Goal: Find specific page/section: Find specific page/section

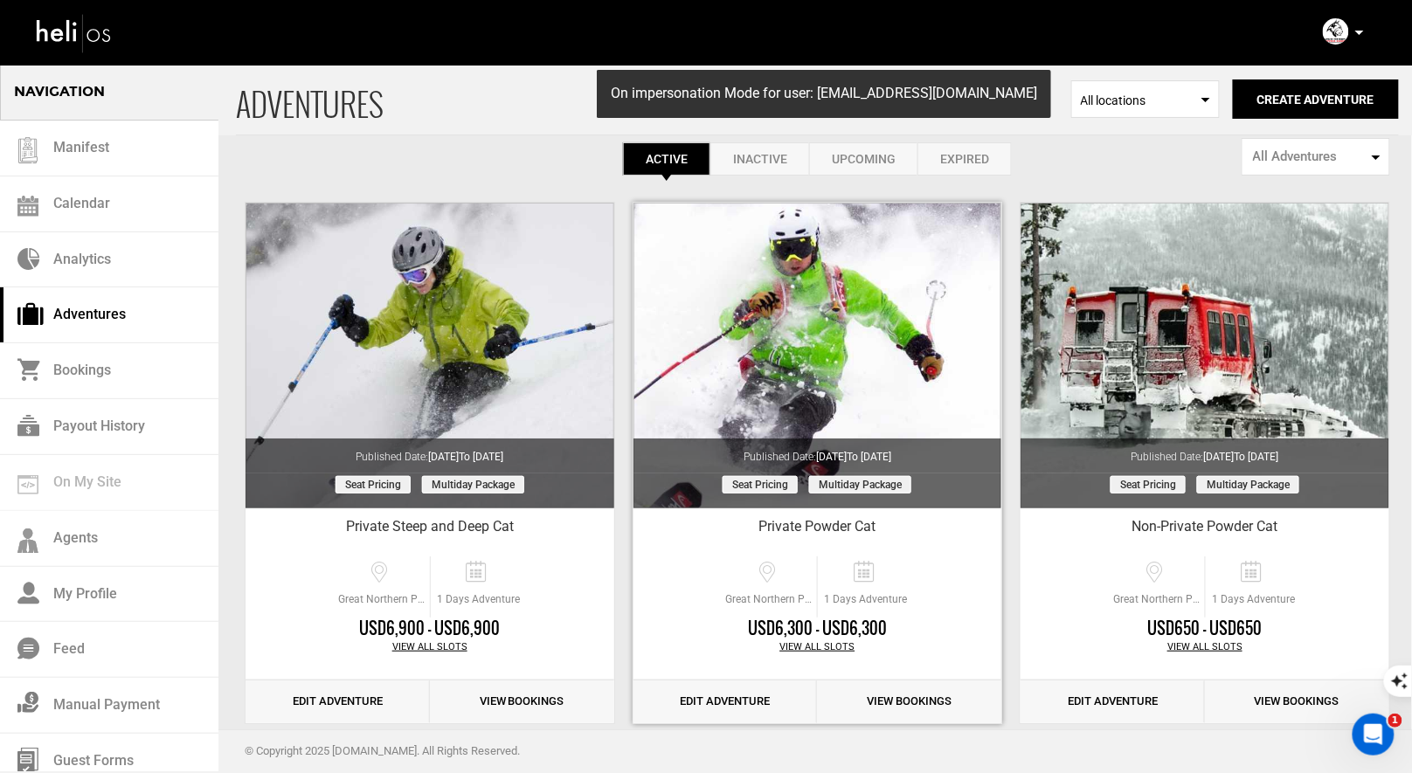
scroll to position [27, 0]
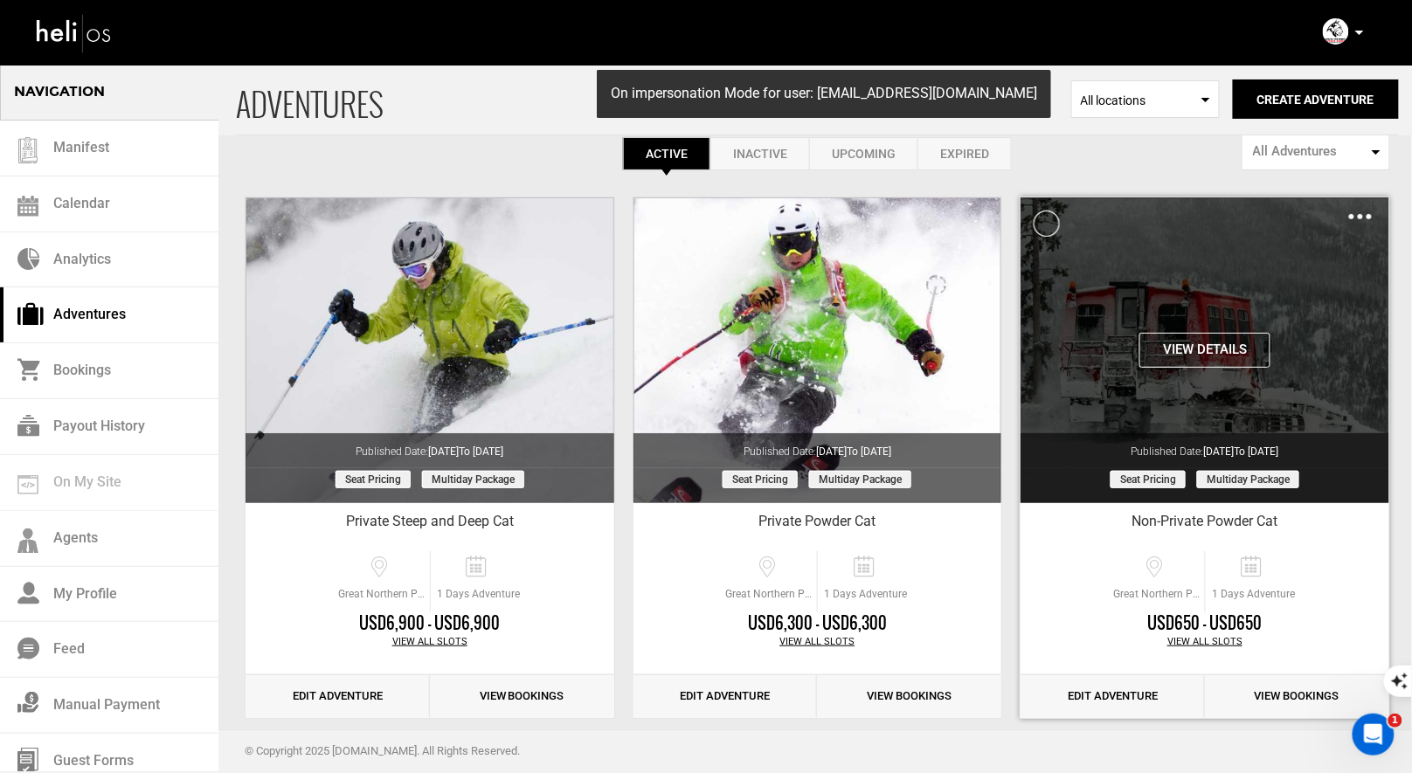
click at [1359, 211] on div "Clone De-Activate Share Delete" at bounding box center [1360, 216] width 23 height 20
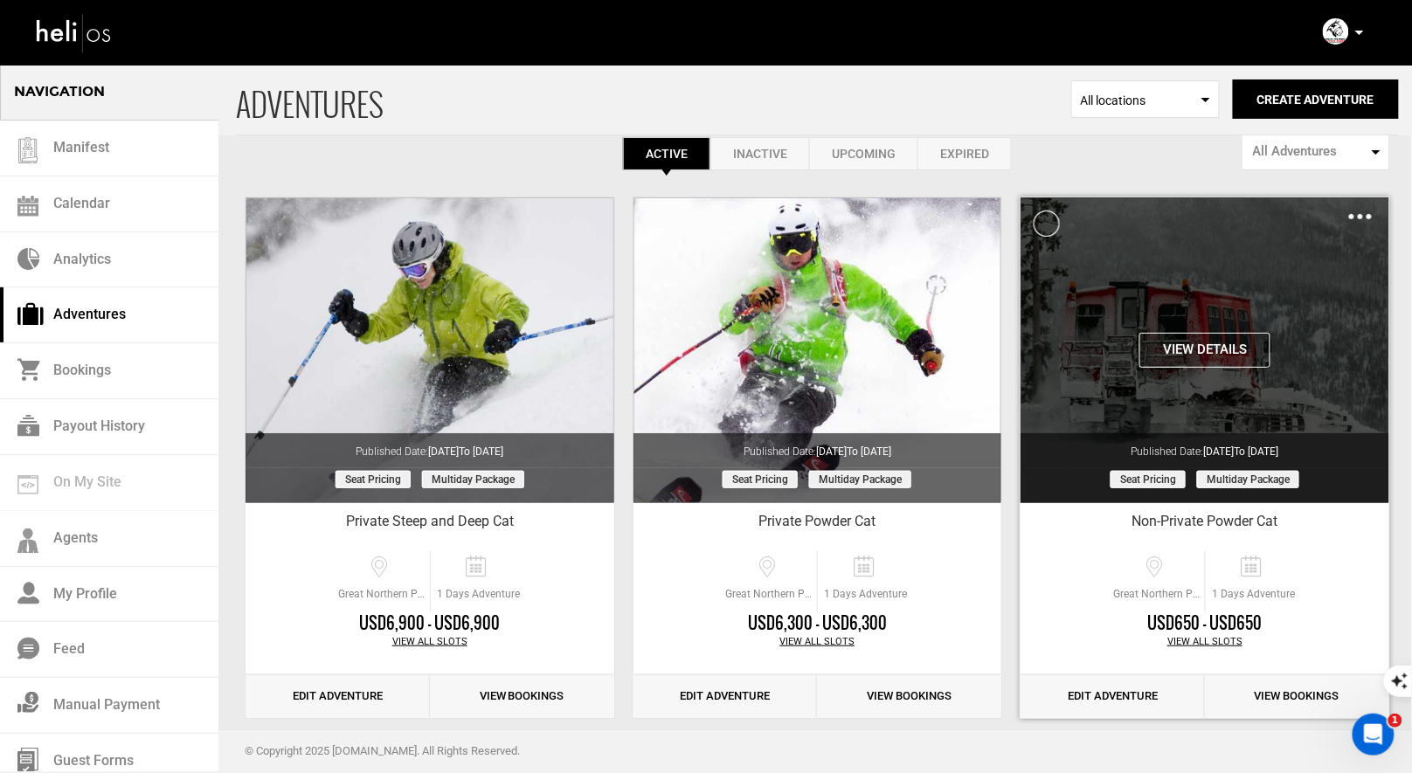
click at [1369, 212] on div "Clone De-Activate Share Delete" at bounding box center [1360, 216] width 23 height 20
click at [1225, 343] on button "View Details" at bounding box center [1204, 350] width 131 height 35
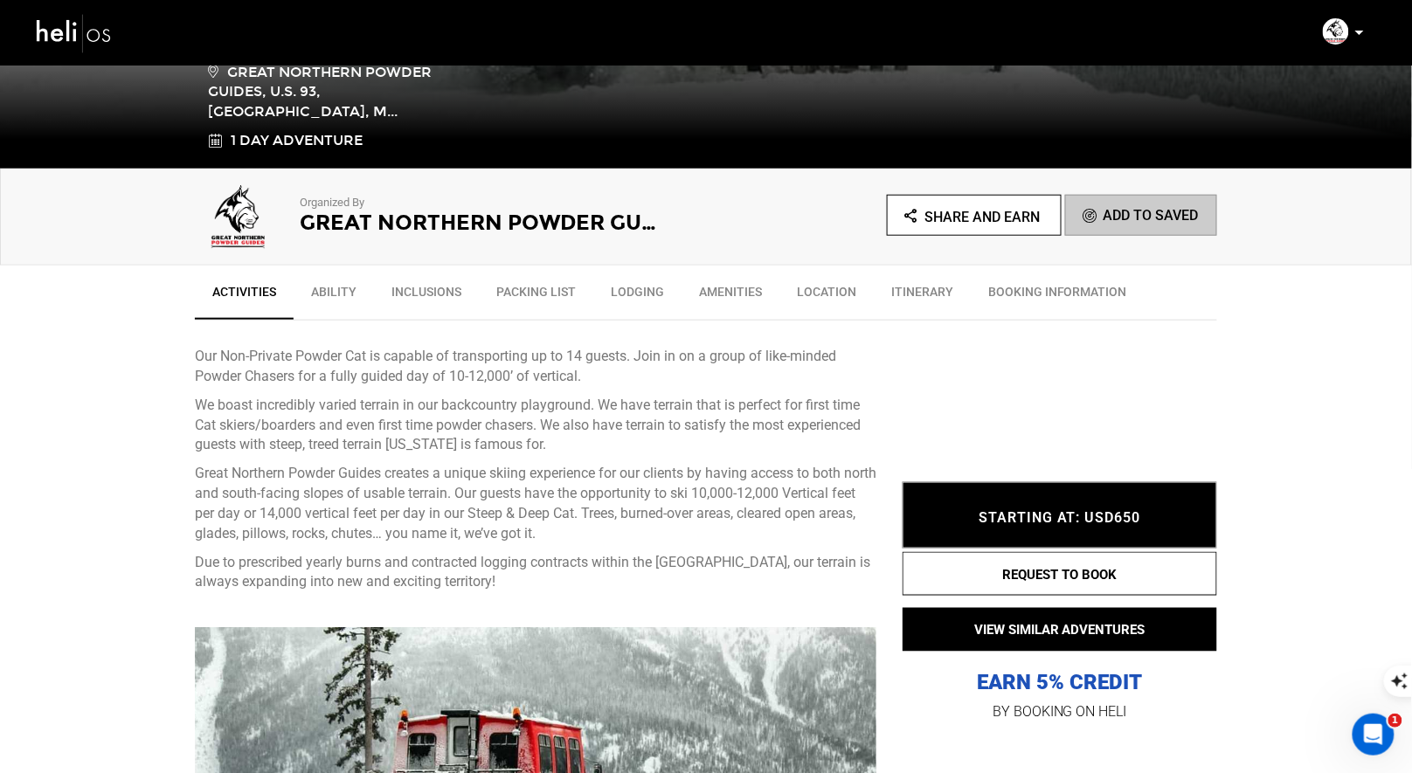
scroll to position [433, 0]
